Goal: Obtain resource: Download file/media

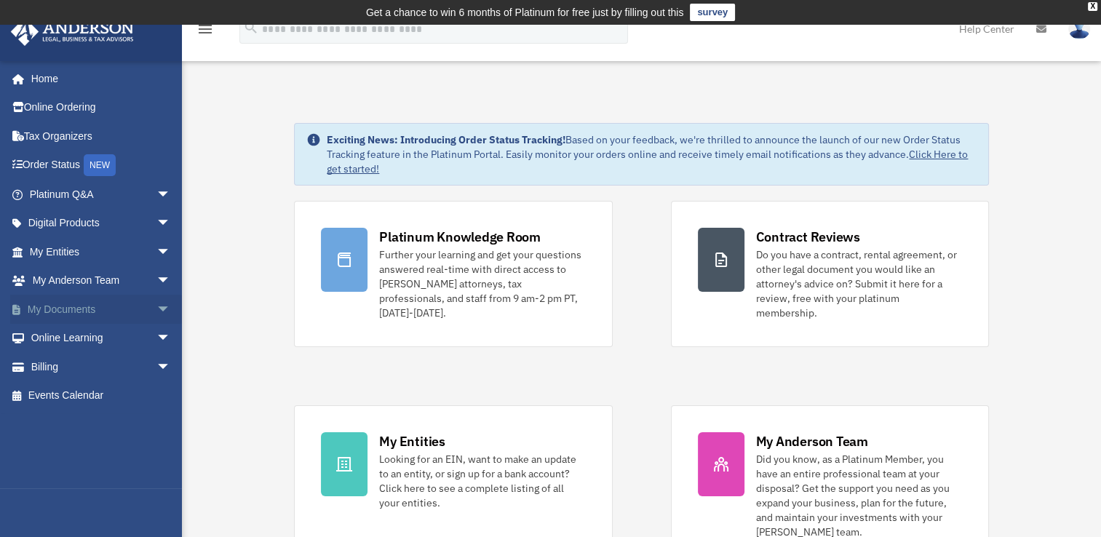
click at [157, 304] on span "arrow_drop_down" at bounding box center [171, 310] width 29 height 30
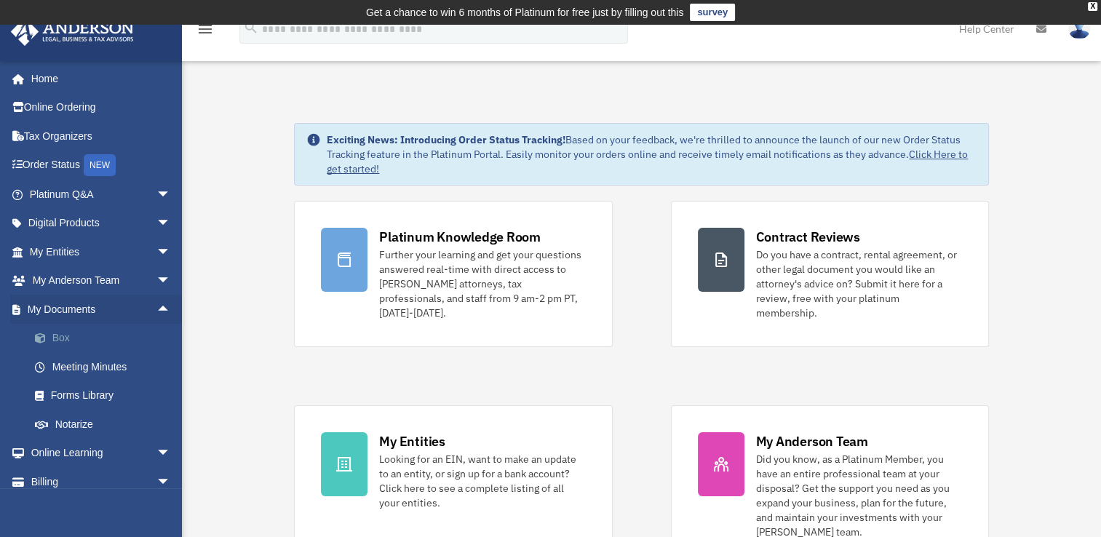
click at [79, 330] on link "Box" at bounding box center [106, 338] width 173 height 29
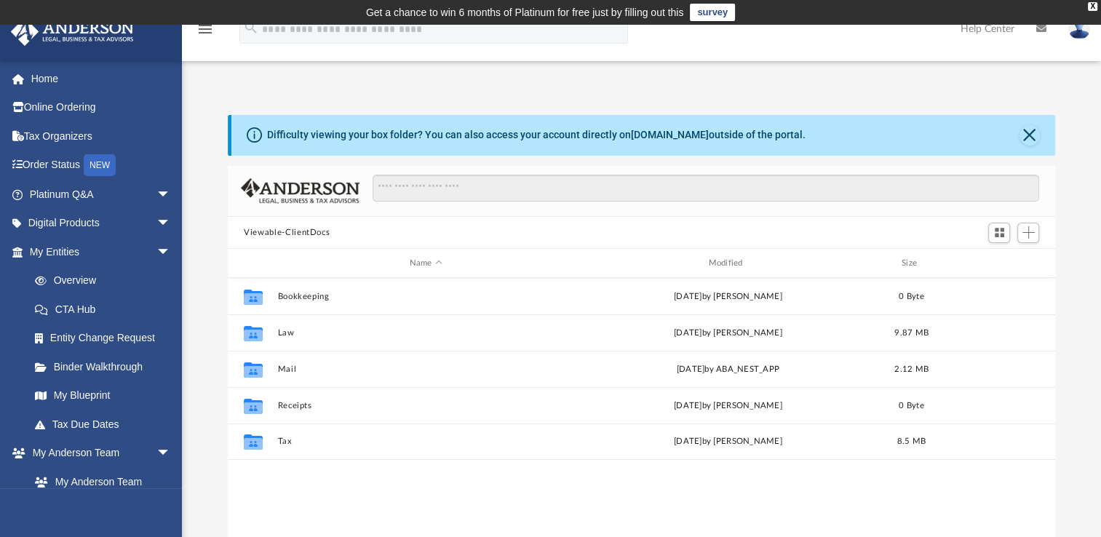
scroll to position [320, 815]
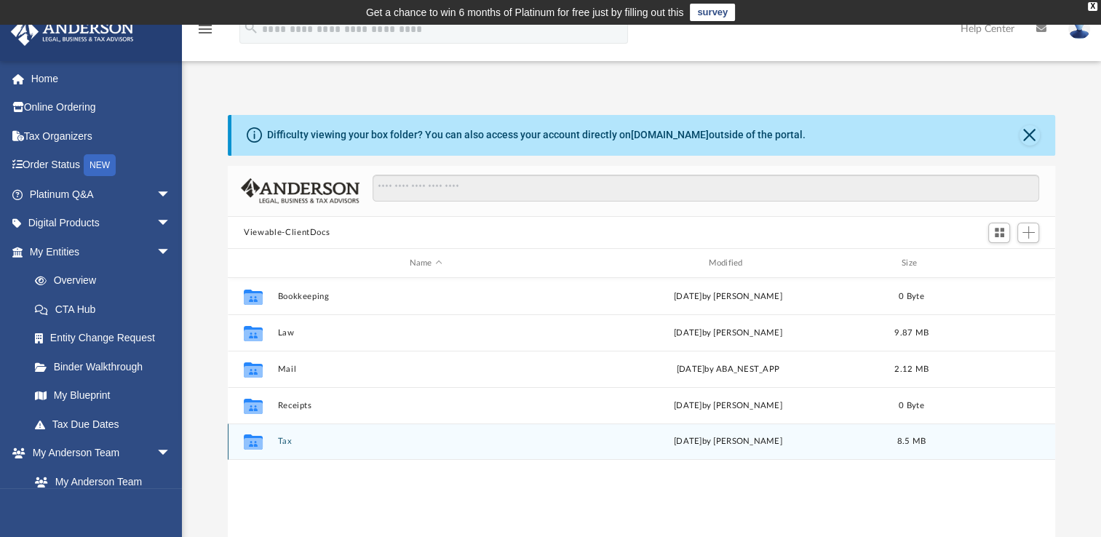
click at [290, 434] on div "Collaborated Folder Tax Tue Aug 12 2025 by Alex Price 8.5 MB" at bounding box center [642, 442] width 828 height 36
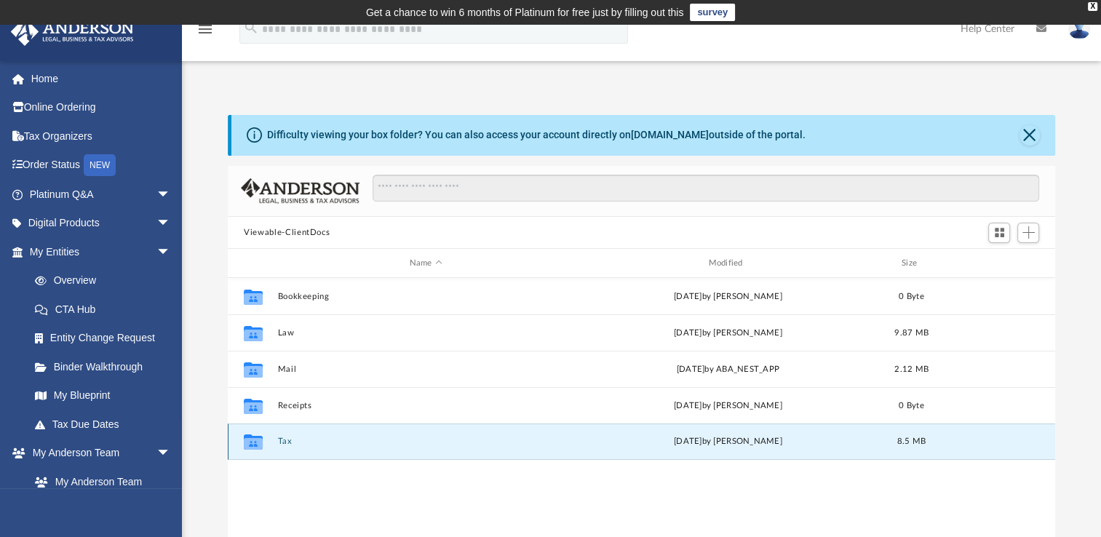
click at [261, 447] on icon "grid" at bounding box center [253, 444] width 19 height 12
click at [256, 444] on icon "grid" at bounding box center [253, 444] width 19 height 12
click at [286, 442] on button "Tax" at bounding box center [426, 441] width 296 height 9
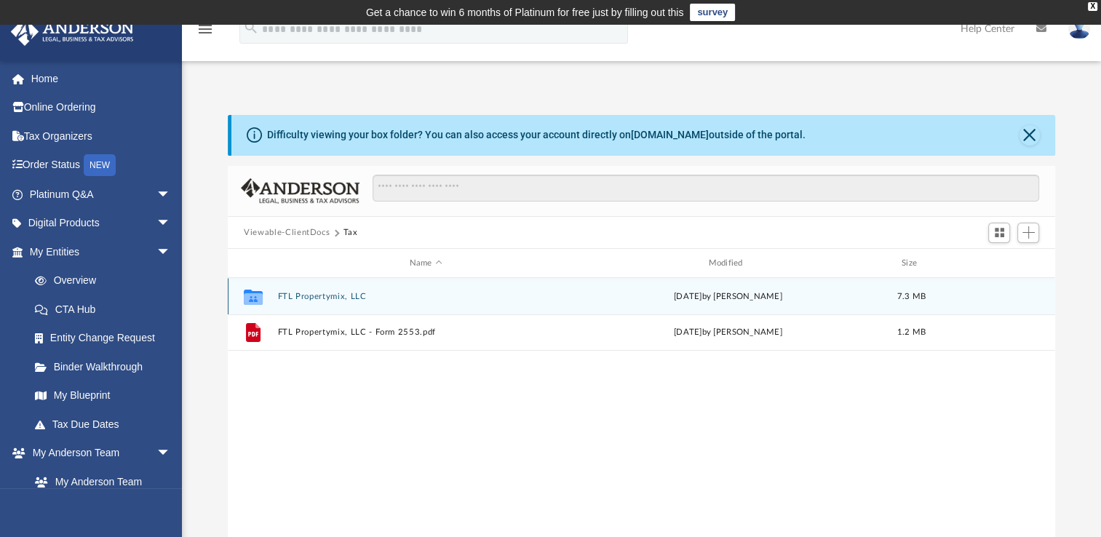
click at [315, 293] on button "FTL Propertymix, LLC" at bounding box center [426, 296] width 296 height 9
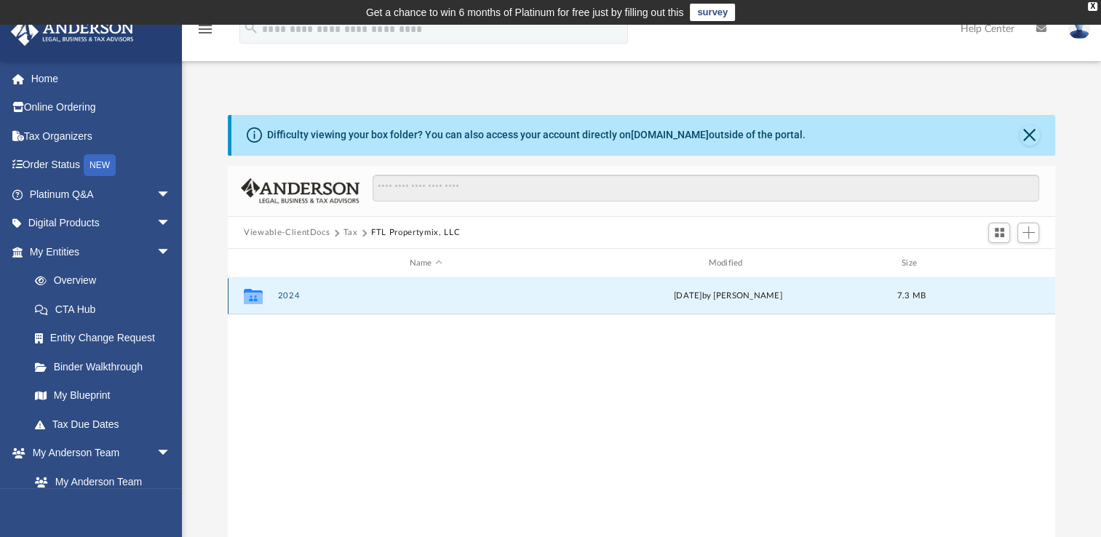
click at [290, 293] on button "2024" at bounding box center [426, 295] width 296 height 9
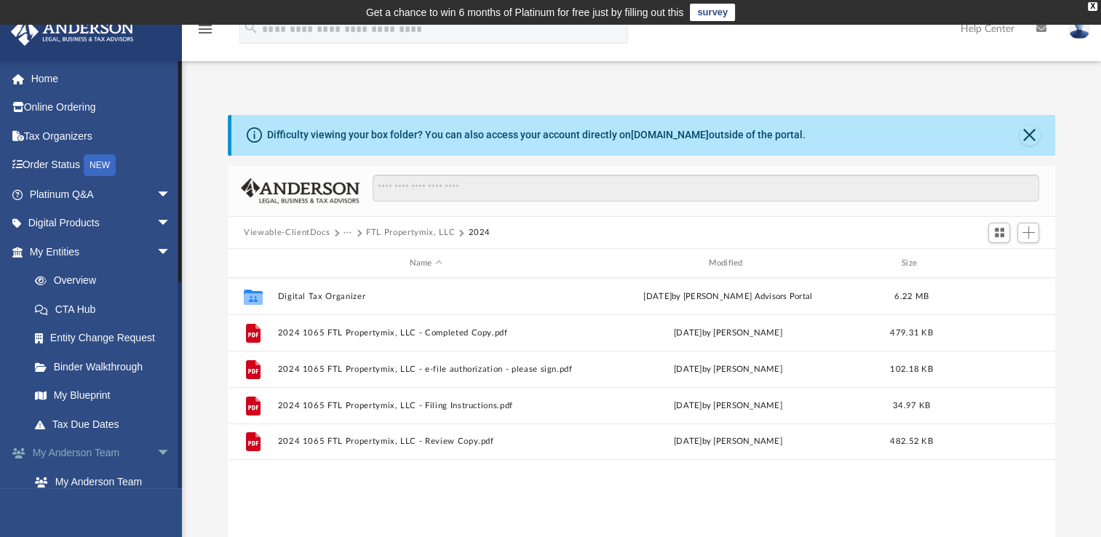
click at [157, 450] on span "arrow_drop_down" at bounding box center [171, 454] width 29 height 30
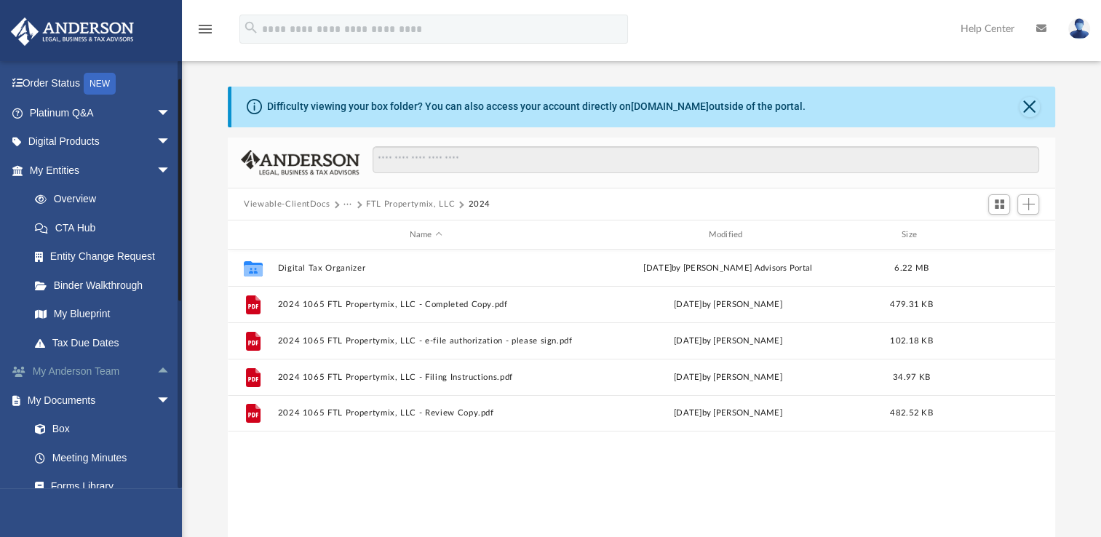
scroll to position [0, 0]
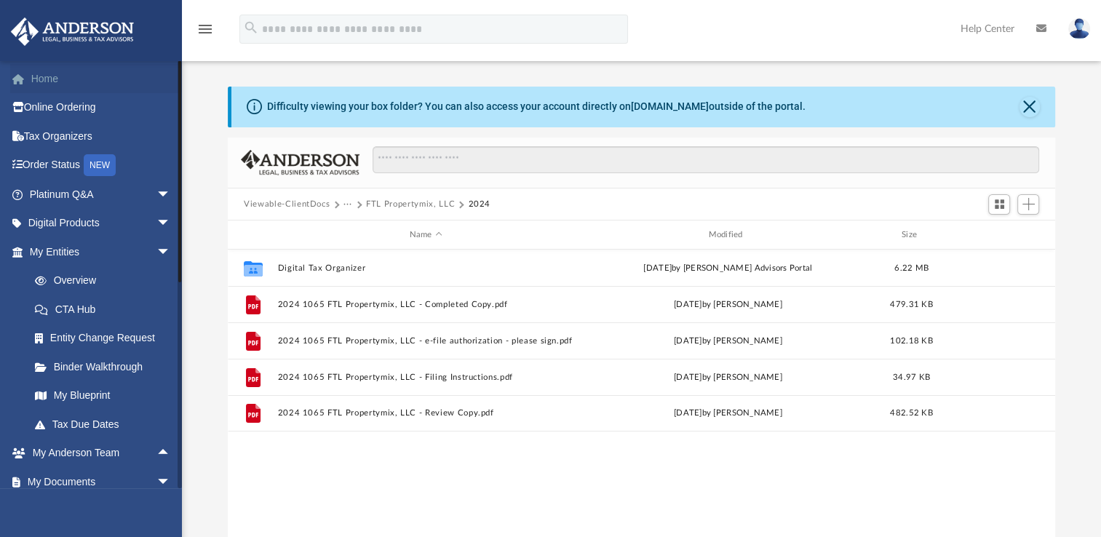
click at [41, 74] on link "Home" at bounding box center [101, 78] width 183 height 29
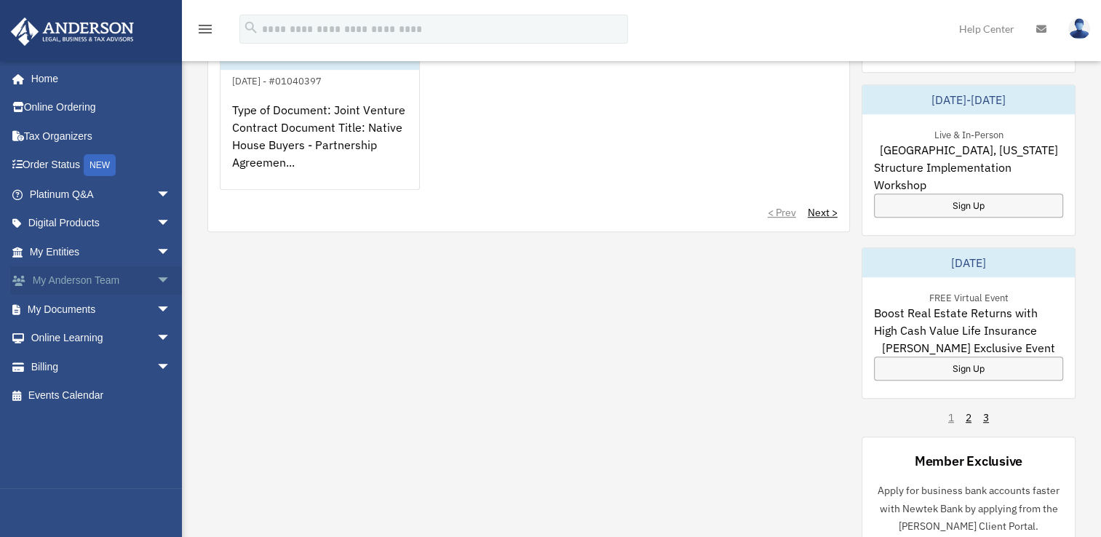
scroll to position [1262, 0]
